Goal: Information Seeking & Learning: Understand process/instructions

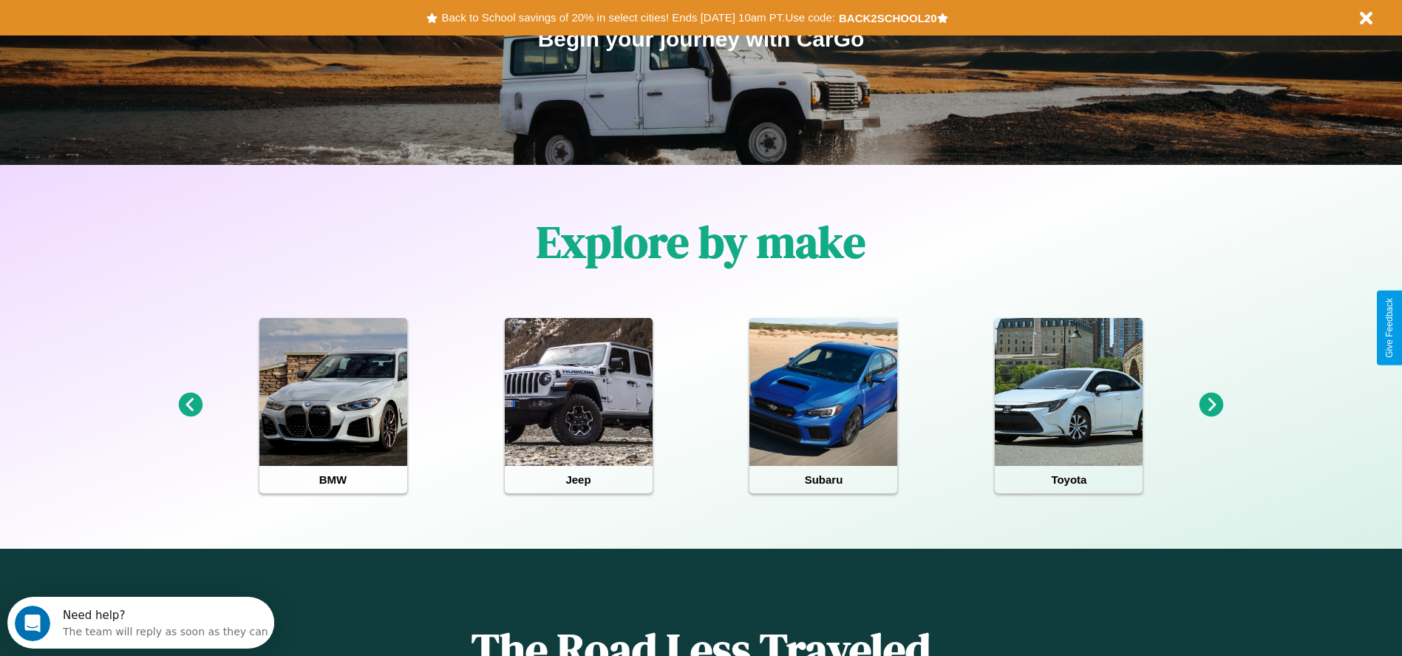
scroll to position [307, 0]
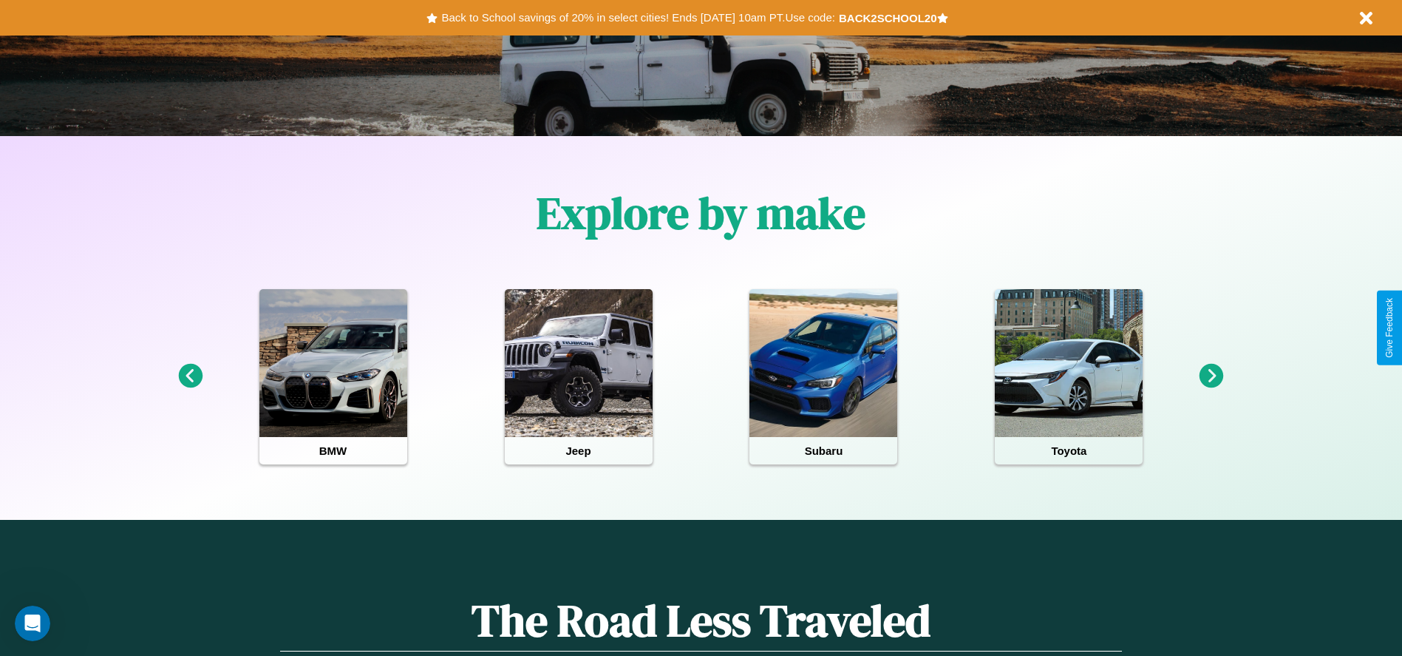
click at [190, 376] on icon at bounding box center [190, 376] width 24 height 24
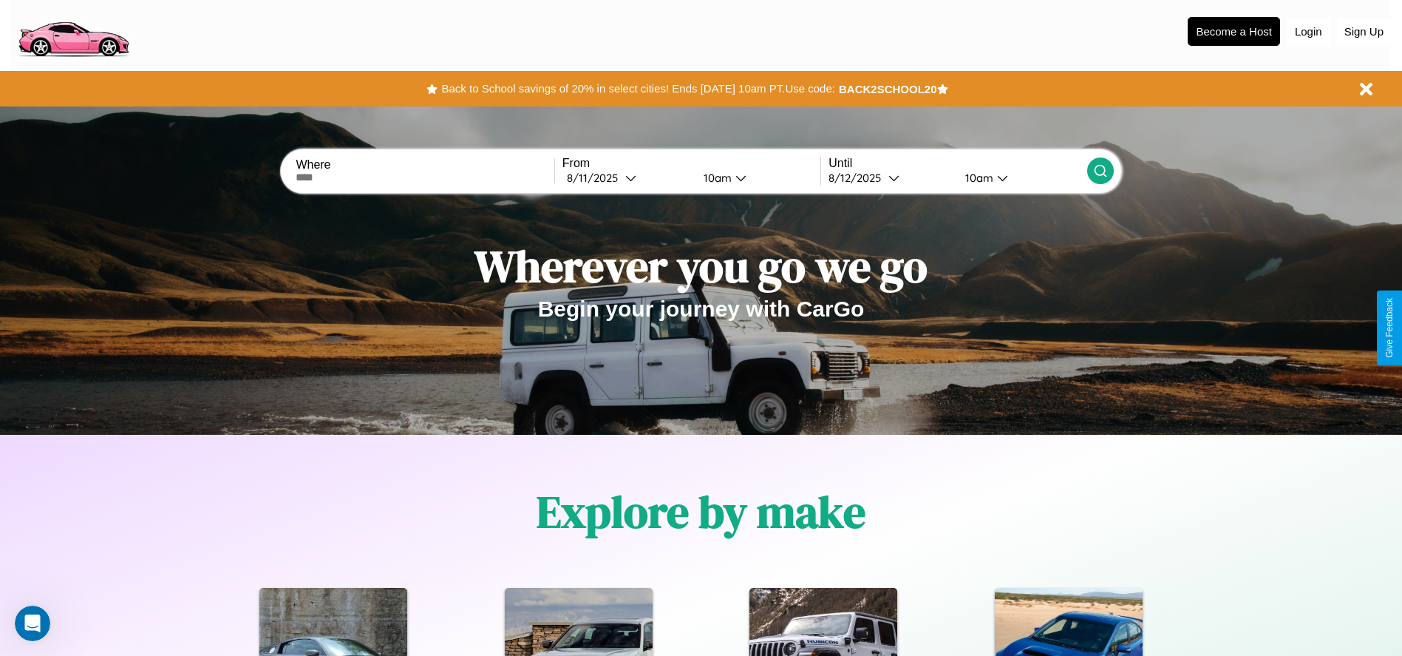
scroll to position [0, 0]
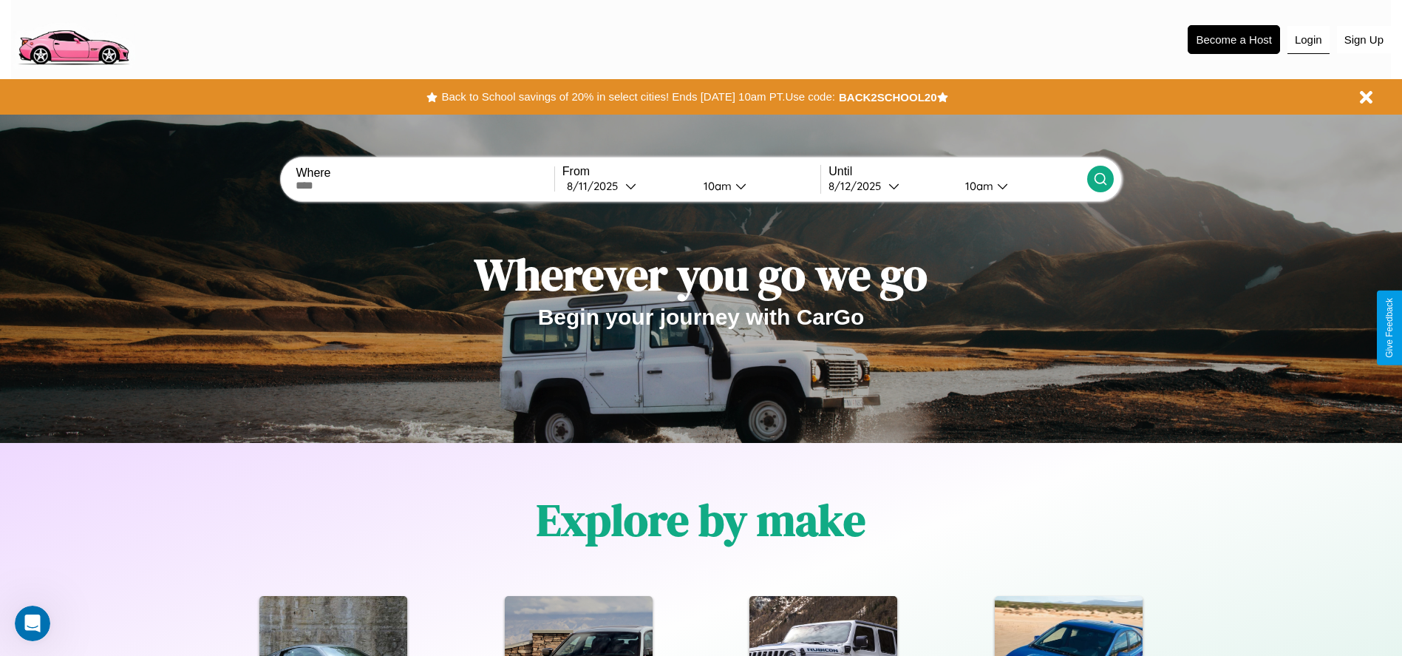
click at [1308, 39] on button "Login" at bounding box center [1309, 40] width 42 height 28
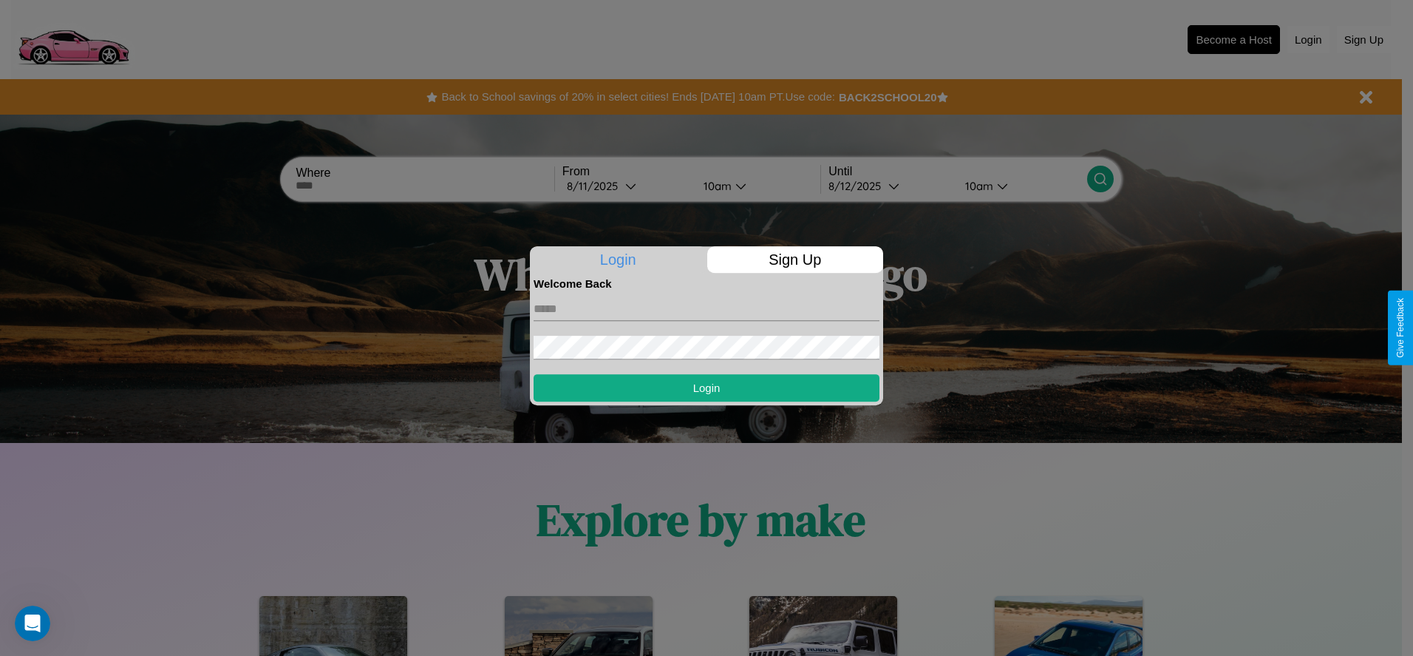
click at [707, 308] on input "text" at bounding box center [707, 309] width 346 height 24
type input "**********"
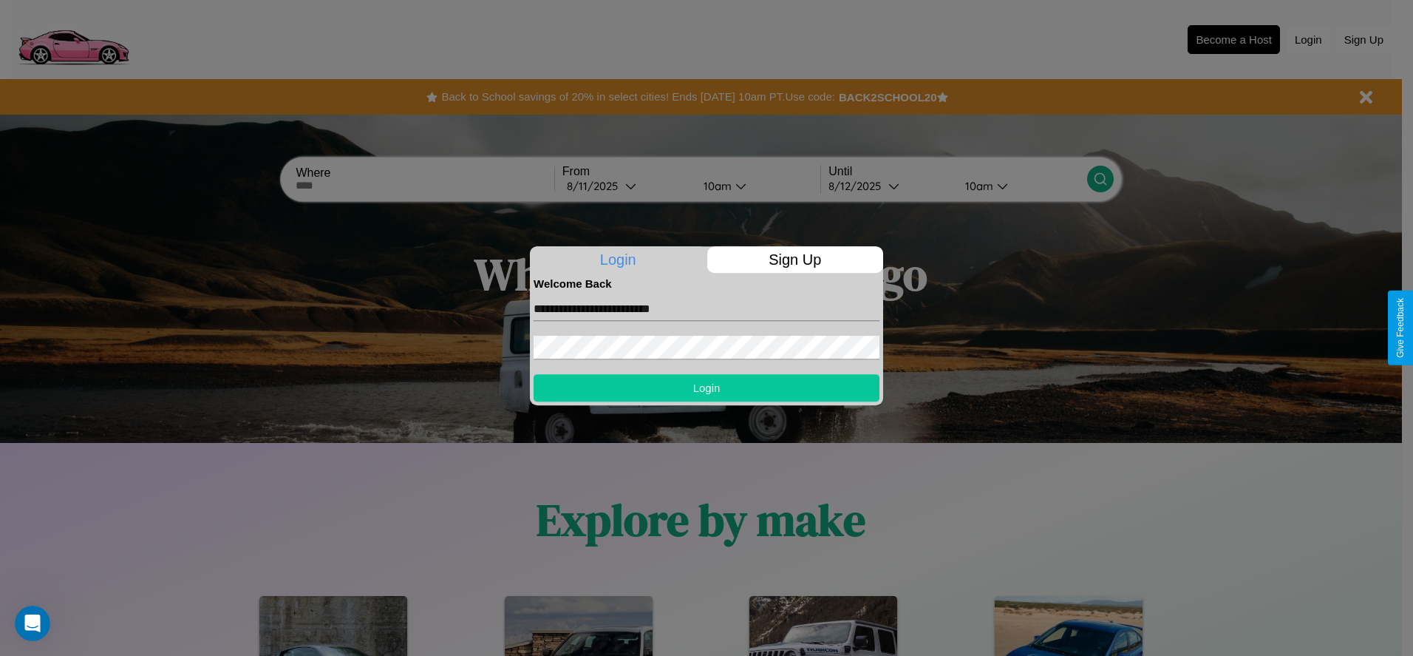
click at [707, 387] on button "Login" at bounding box center [707, 387] width 346 height 27
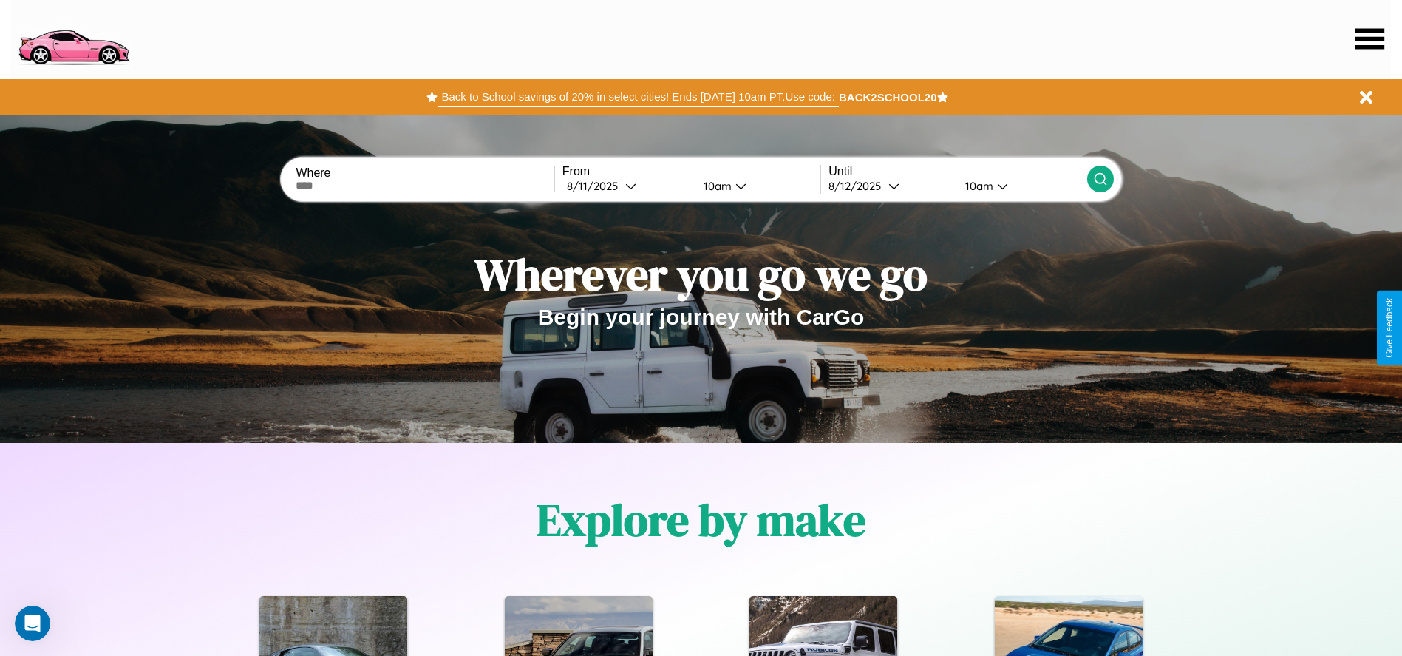
click at [638, 97] on button "Back to School savings of 20% in select cities! Ends [DATE] 10am PT. Use code:" at bounding box center [638, 96] width 401 height 21
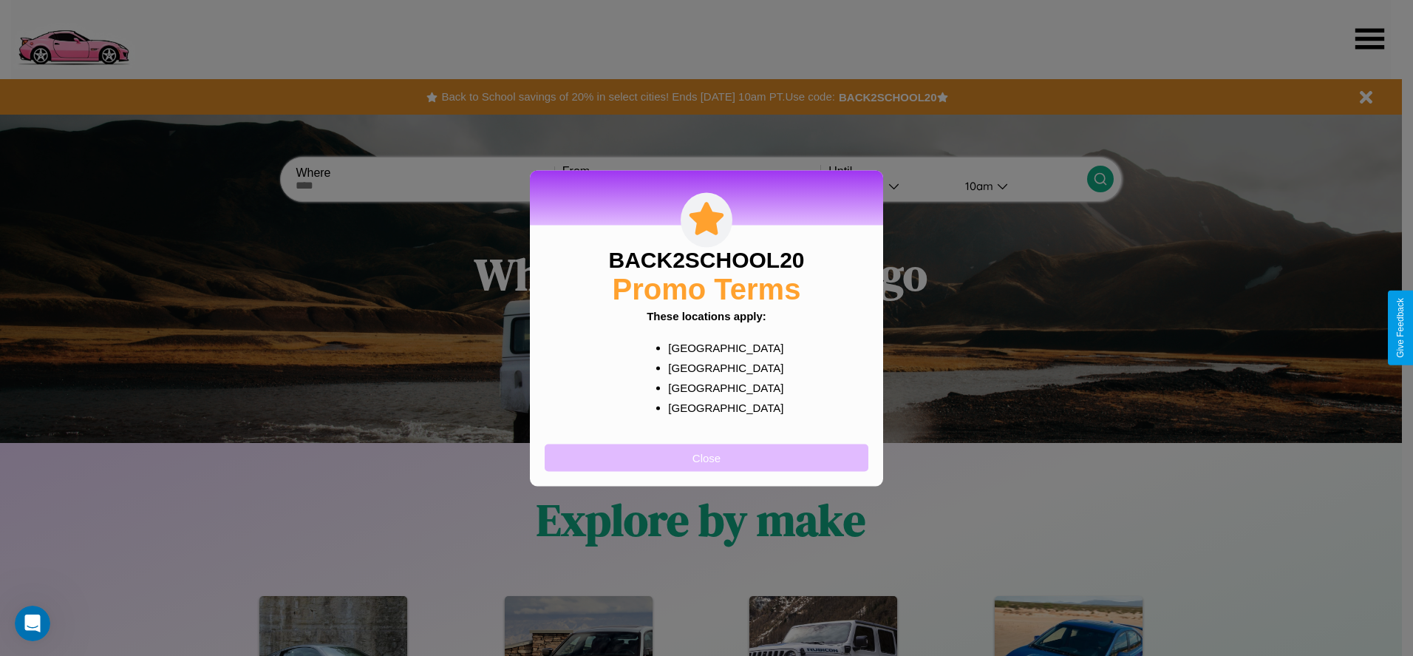
click at [707, 457] on button "Close" at bounding box center [707, 457] width 324 height 27
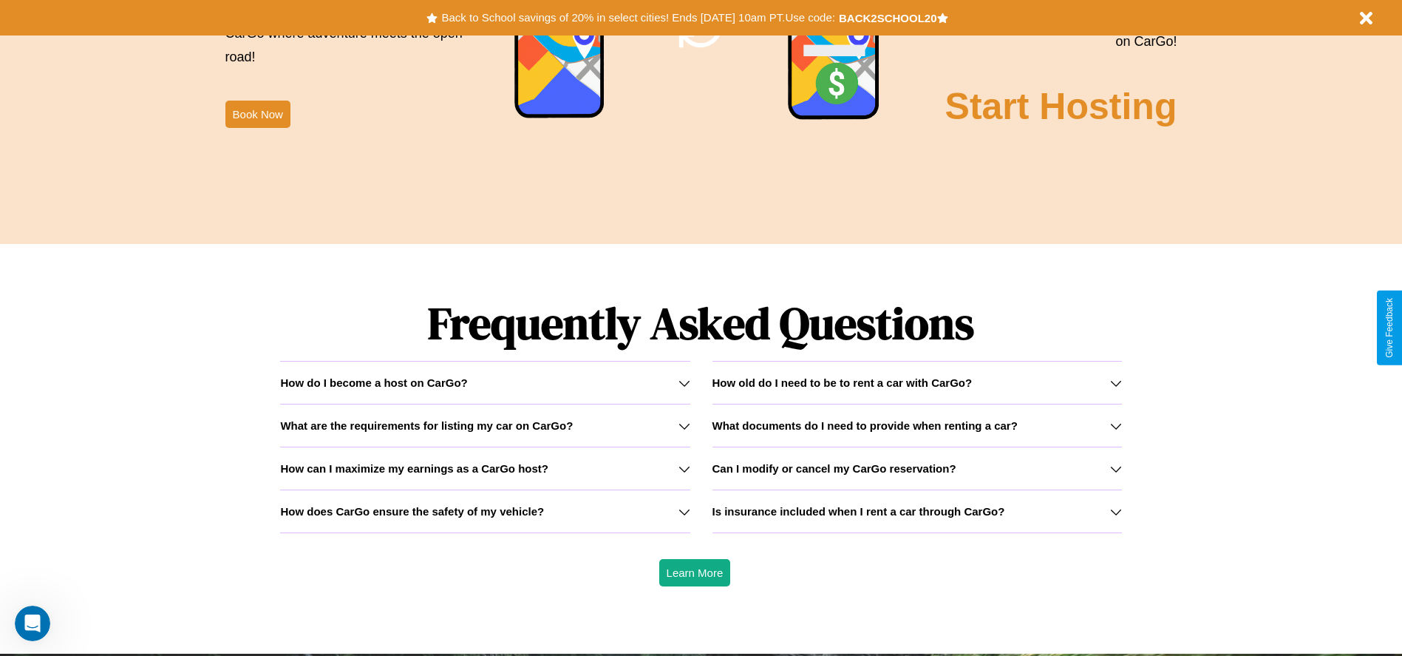
scroll to position [2121, 0]
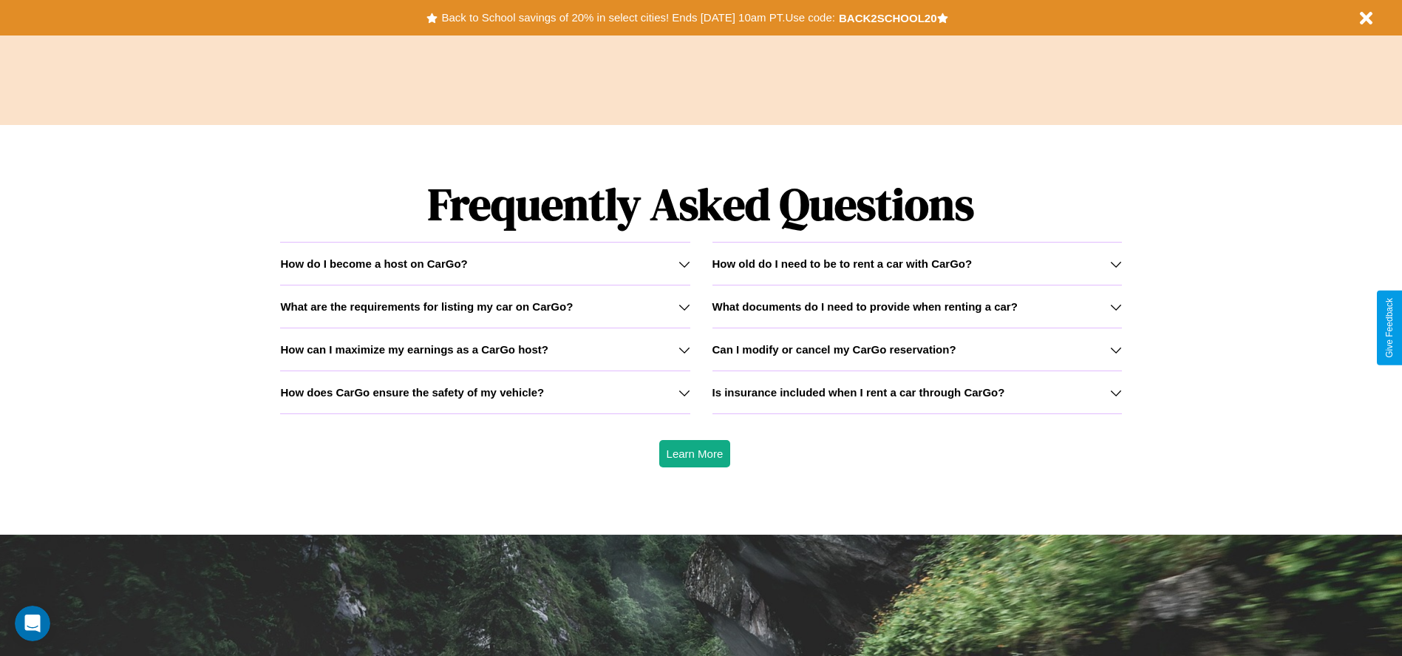
click at [485, 349] on h3 "How can I maximize my earnings as a CarGo host?" at bounding box center [414, 349] width 268 height 13
click at [485, 263] on div "How do I become a host on CarGo?" at bounding box center [485, 263] width 410 height 13
click at [485, 392] on h3 "How does CarGo ensure the safety of my vehicle?" at bounding box center [412, 392] width 264 height 13
click at [917, 263] on h3 "How old do I need to be to rent a car with CarGo?" at bounding box center [843, 263] width 260 height 13
click at [1116, 349] on icon at bounding box center [1116, 350] width 12 height 12
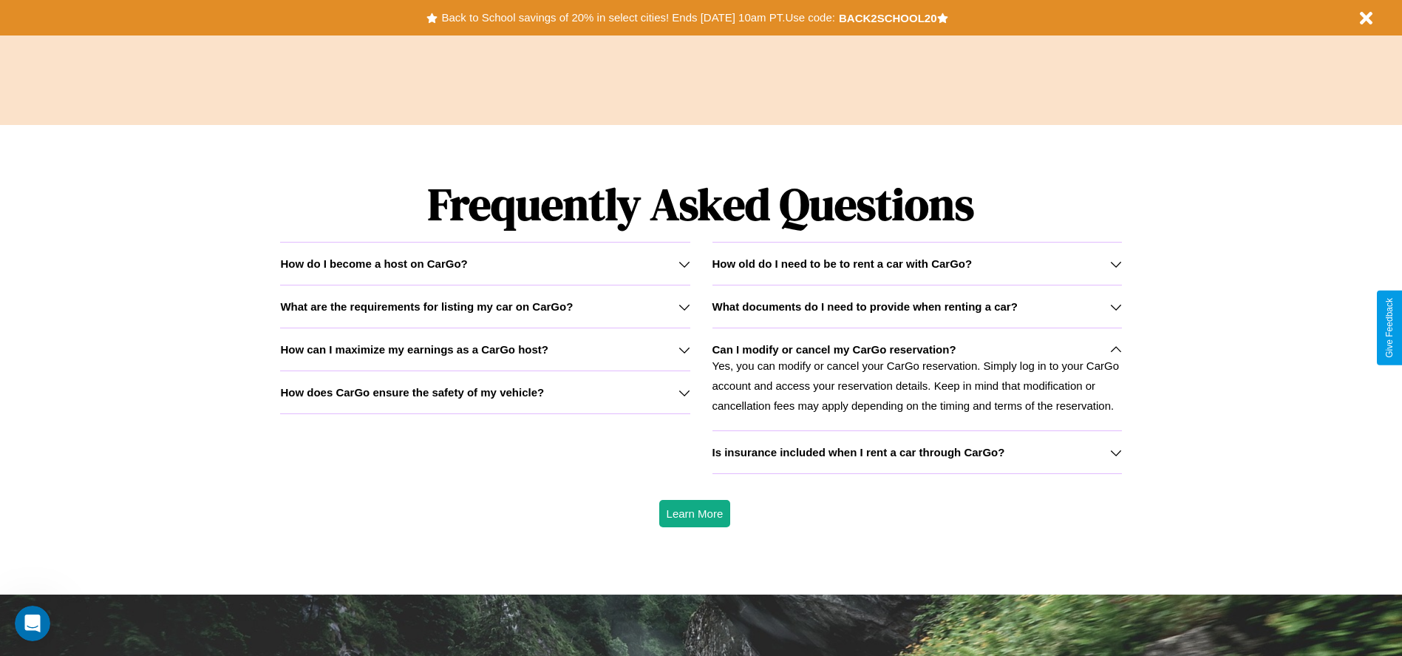
click at [1116, 452] on icon at bounding box center [1116, 452] width 12 height 12
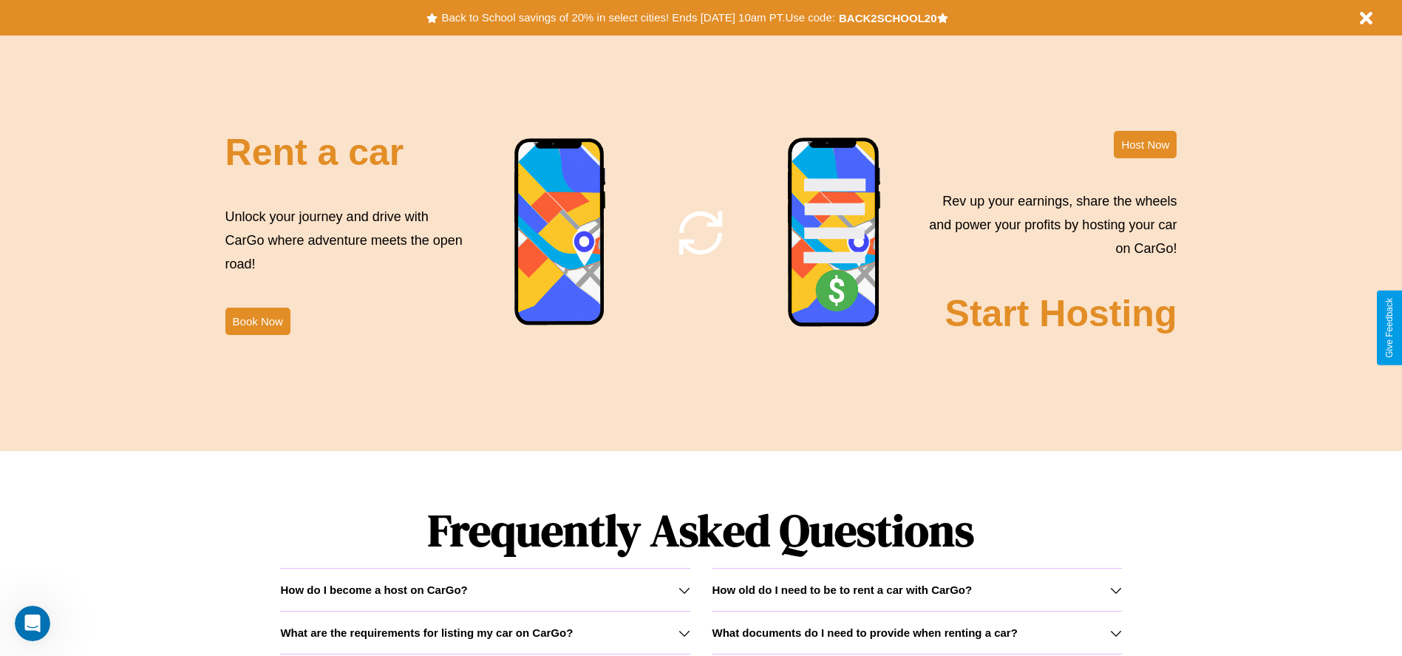
scroll to position [1788, 0]
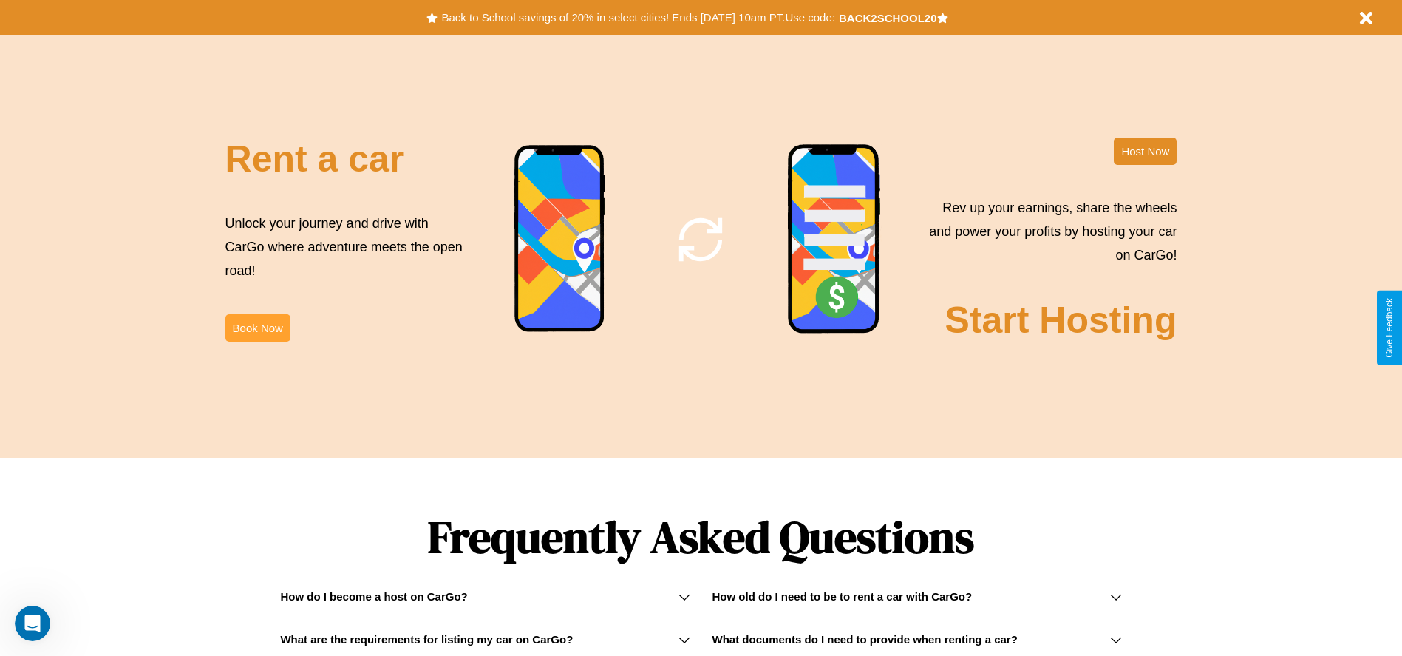
click at [257, 327] on button "Book Now" at bounding box center [257, 327] width 65 height 27
